Goal: Find specific page/section: Find specific page/section

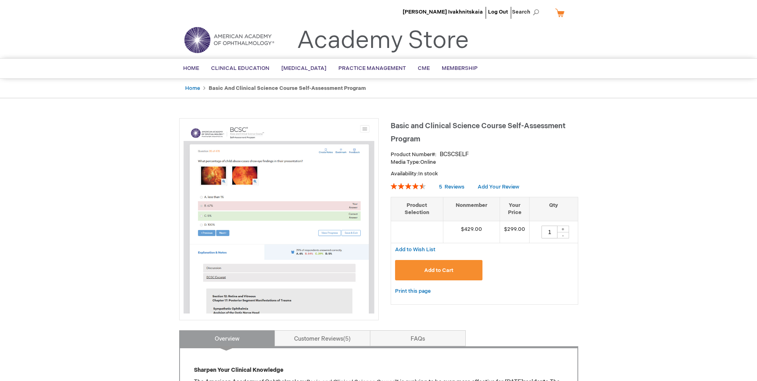
click at [466, 7] on li "[PERSON_NAME] Ivakhnitskaia" at bounding box center [443, 12] width 84 height 24
click at [466, 10] on span "[PERSON_NAME] Ivakhnitskaia" at bounding box center [443, 12] width 80 height 6
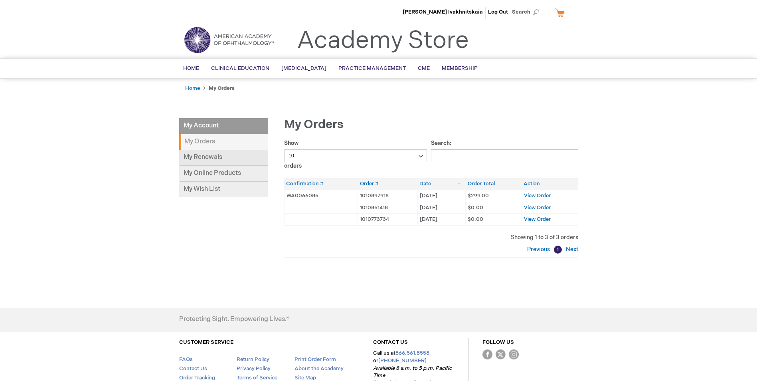
click at [208, 160] on link "My Renewals" at bounding box center [223, 158] width 89 height 16
click at [227, 176] on link "My Online Products" at bounding box center [223, 174] width 89 height 16
